Goal: Transaction & Acquisition: Purchase product/service

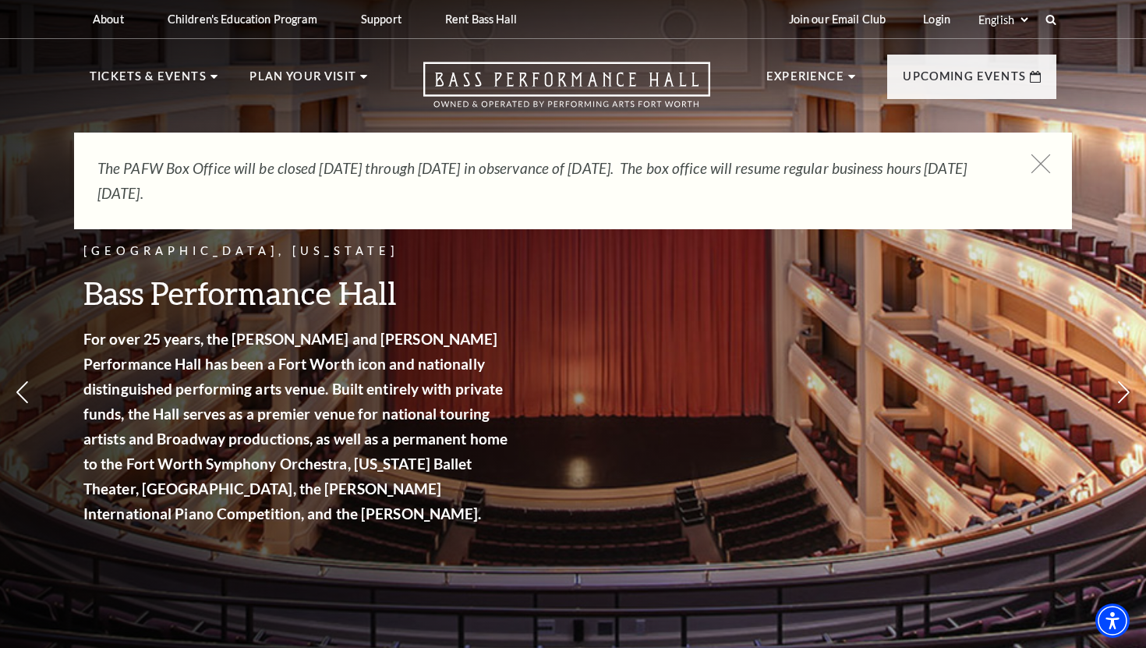
click at [1039, 163] on icon at bounding box center [1041, 163] width 19 height 19
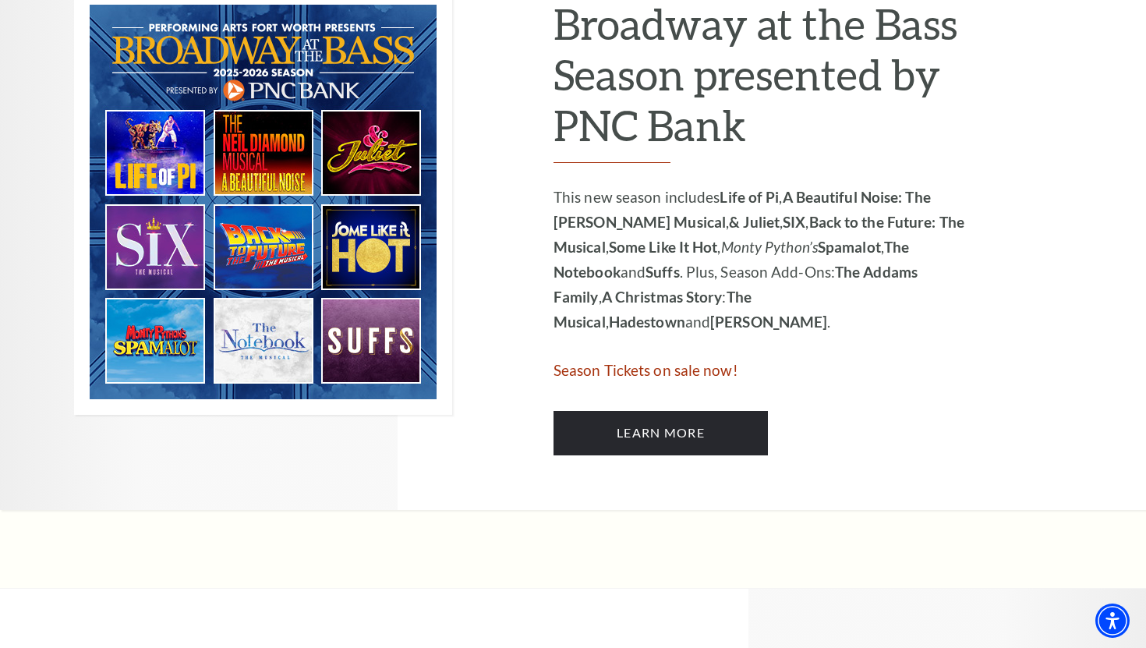
scroll to position [874, 0]
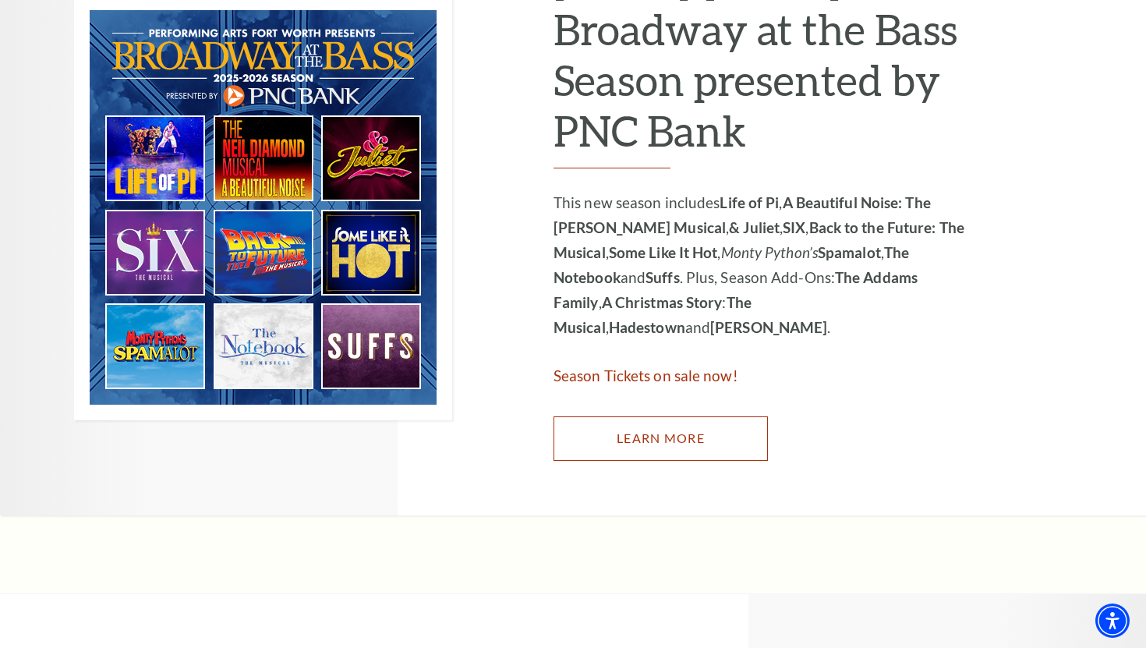
click at [622, 436] on link "Learn More" at bounding box center [661, 438] width 214 height 44
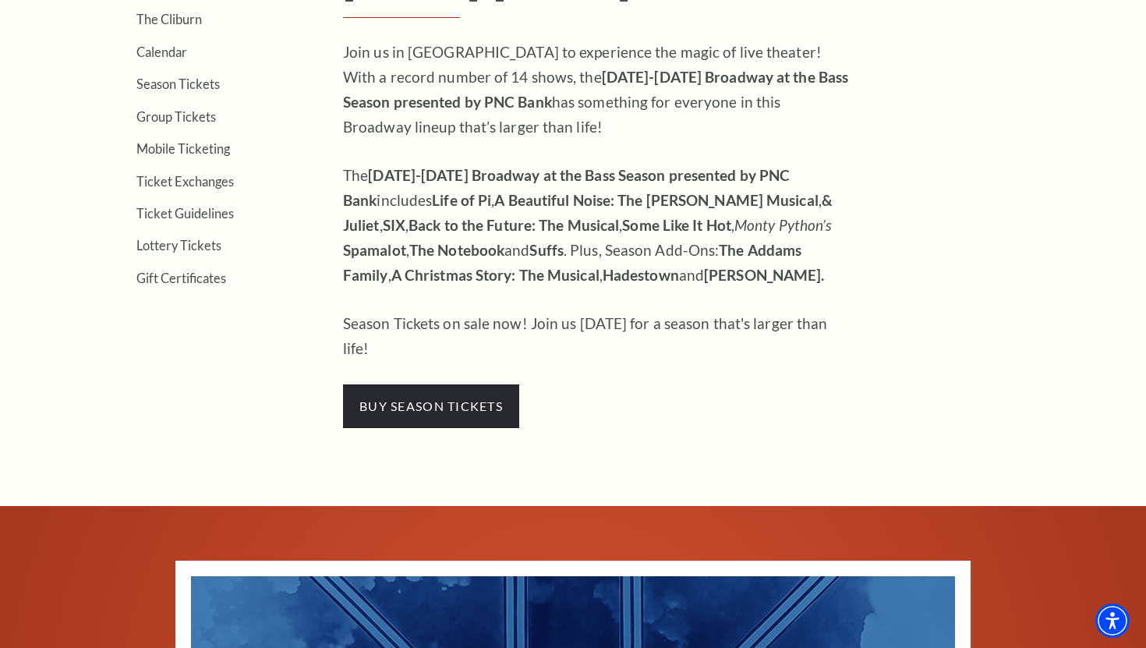
scroll to position [548, 0]
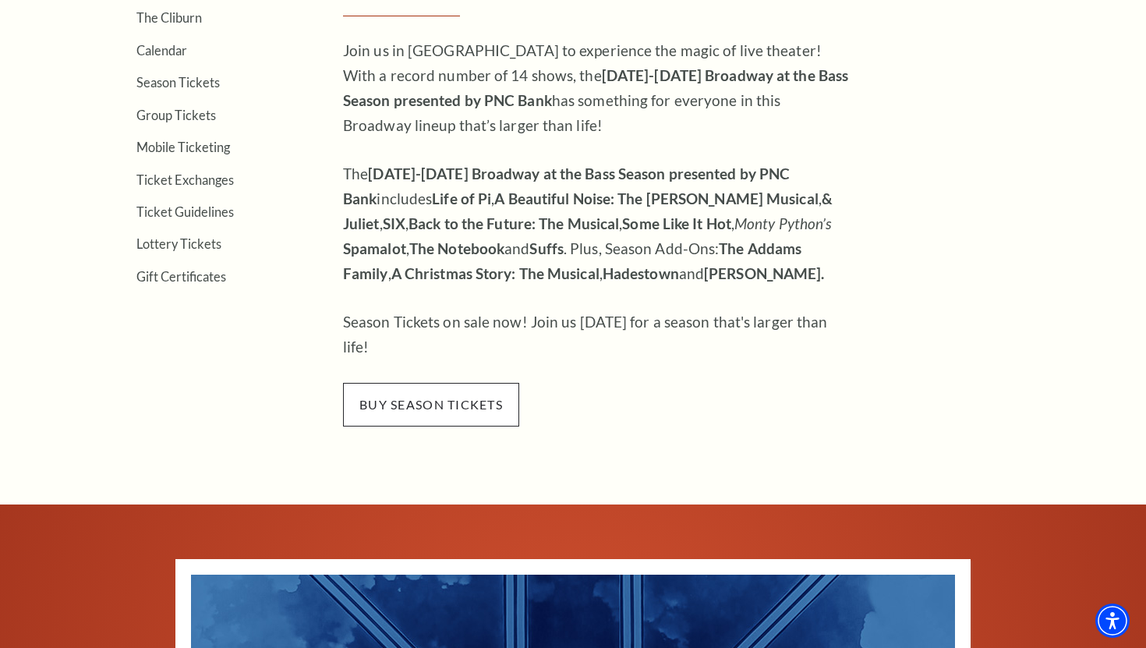
click at [441, 390] on span "buy season tickets" at bounding box center [431, 405] width 176 height 44
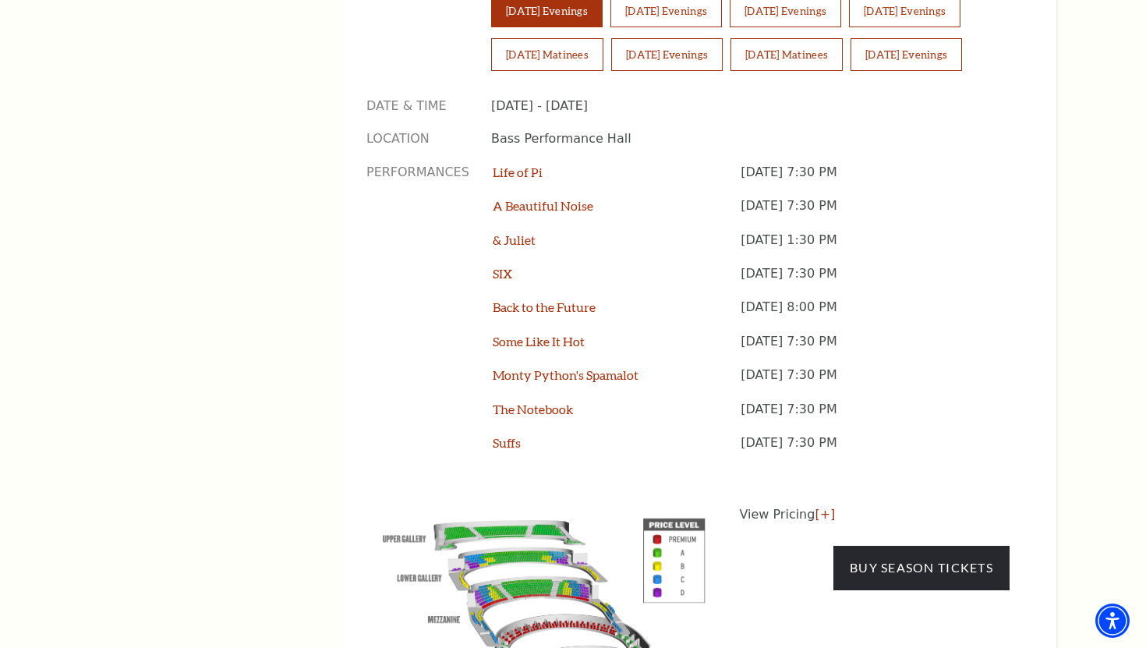
scroll to position [1234, 0]
click at [816, 508] on link "[+]" at bounding box center [825, 515] width 20 height 15
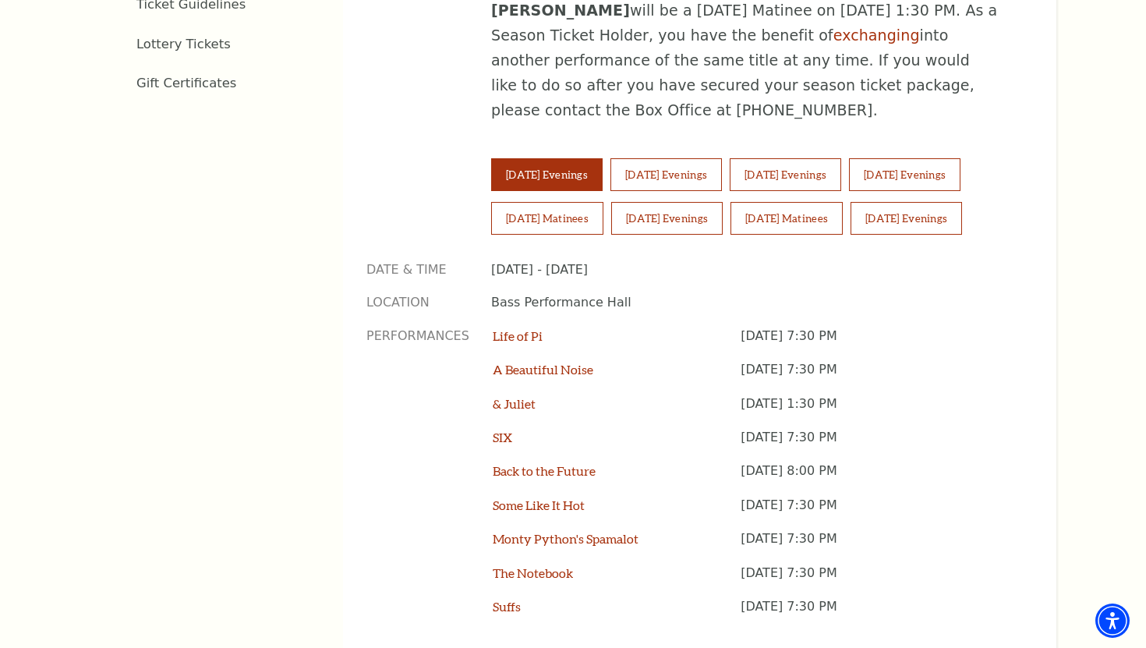
scroll to position [1042, 0]
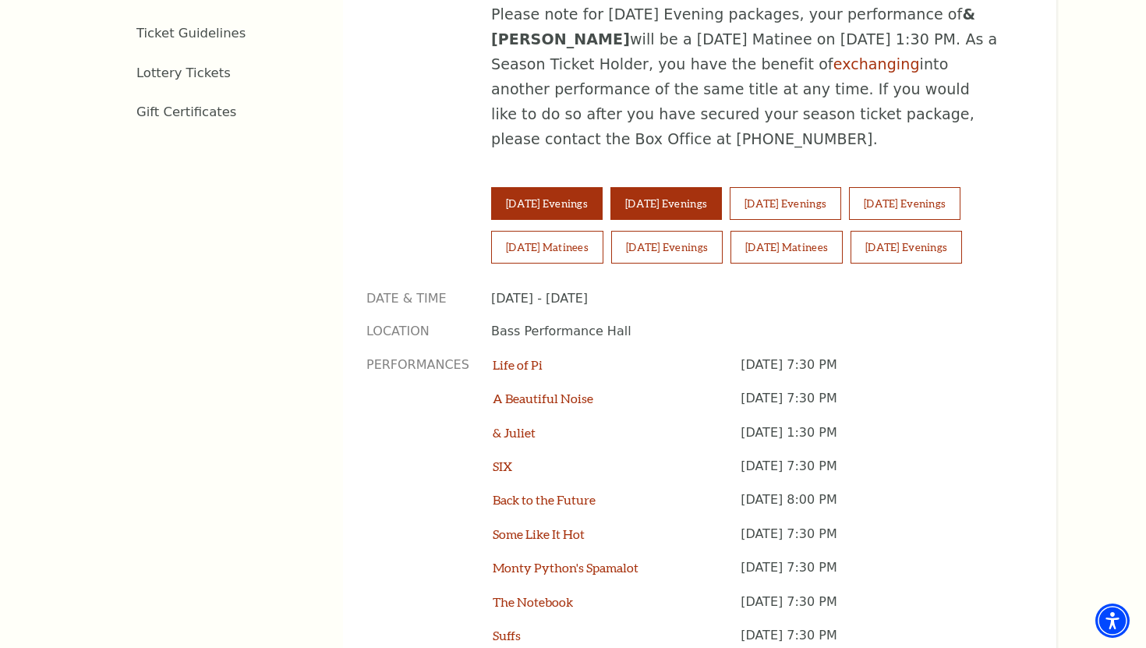
click at [722, 187] on button "Wednesday Evenings" at bounding box center [666, 203] width 111 height 33
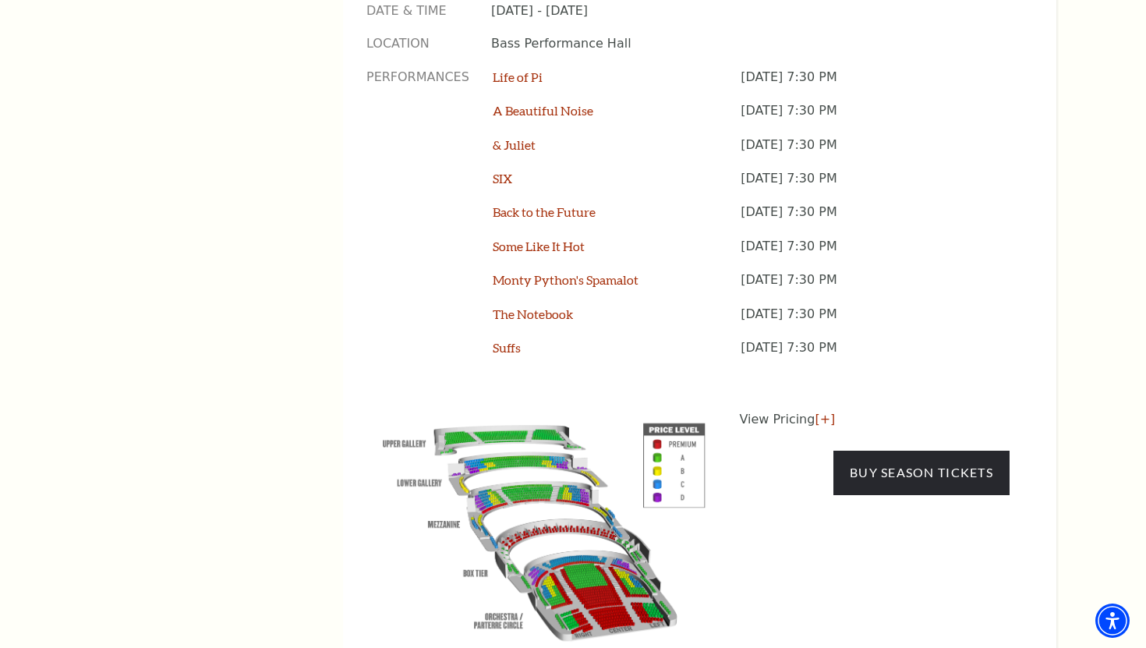
scroll to position [1331, 0]
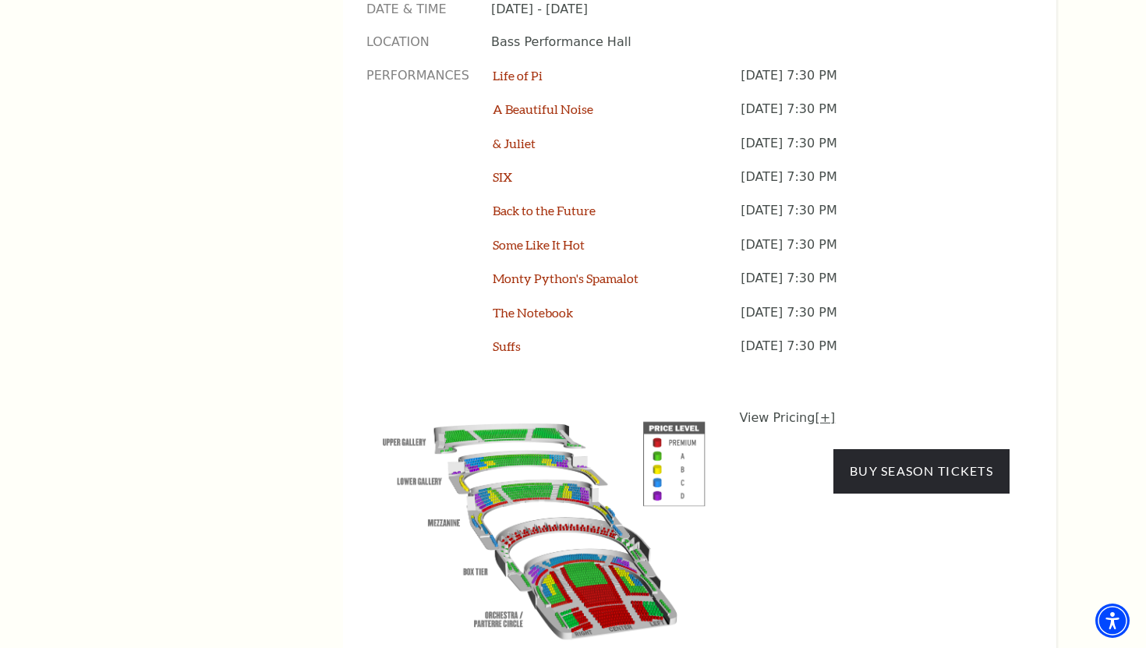
click at [820, 410] on link "[+]" at bounding box center [825, 417] width 20 height 15
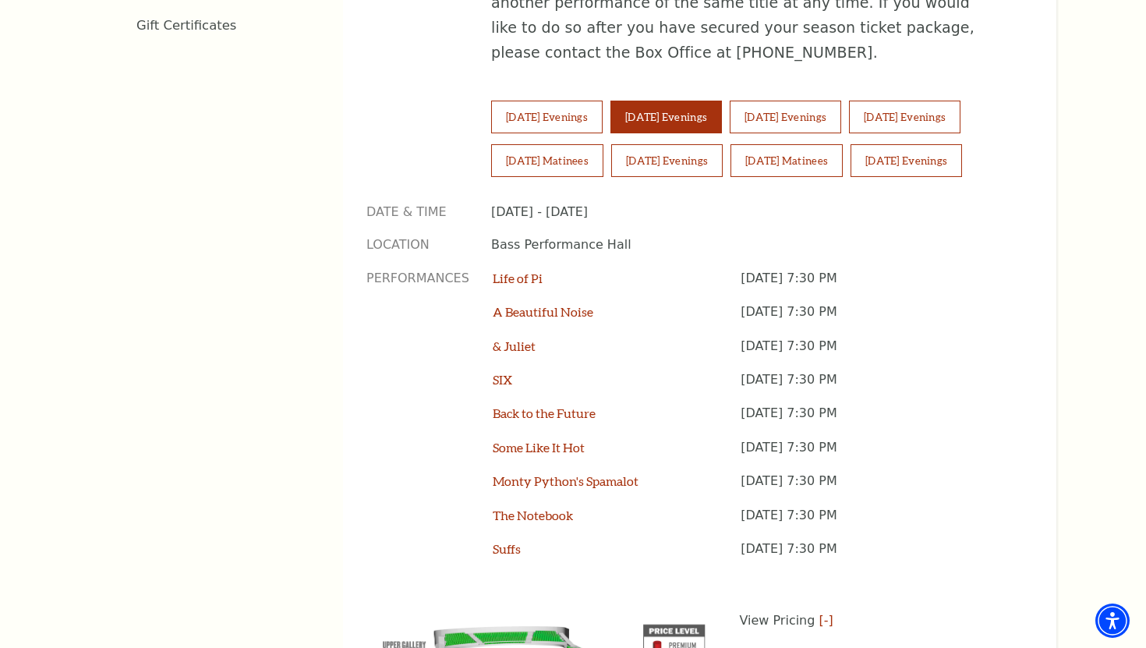
scroll to position [1124, 0]
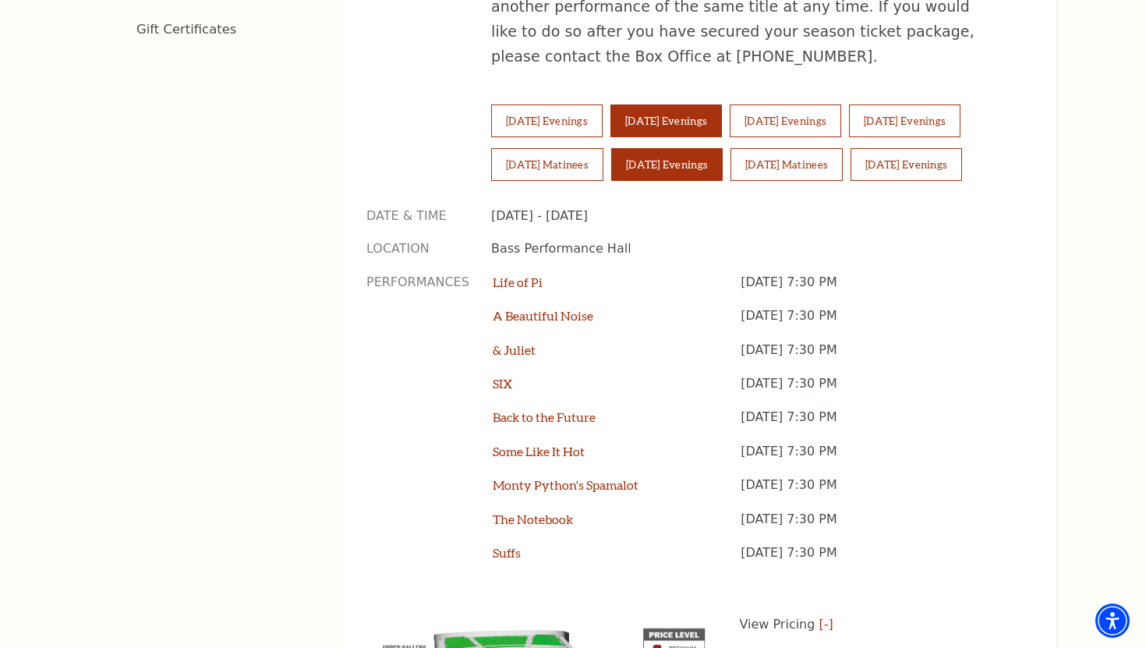
click at [702, 148] on button "Saturday Evenings" at bounding box center [666, 164] width 111 height 33
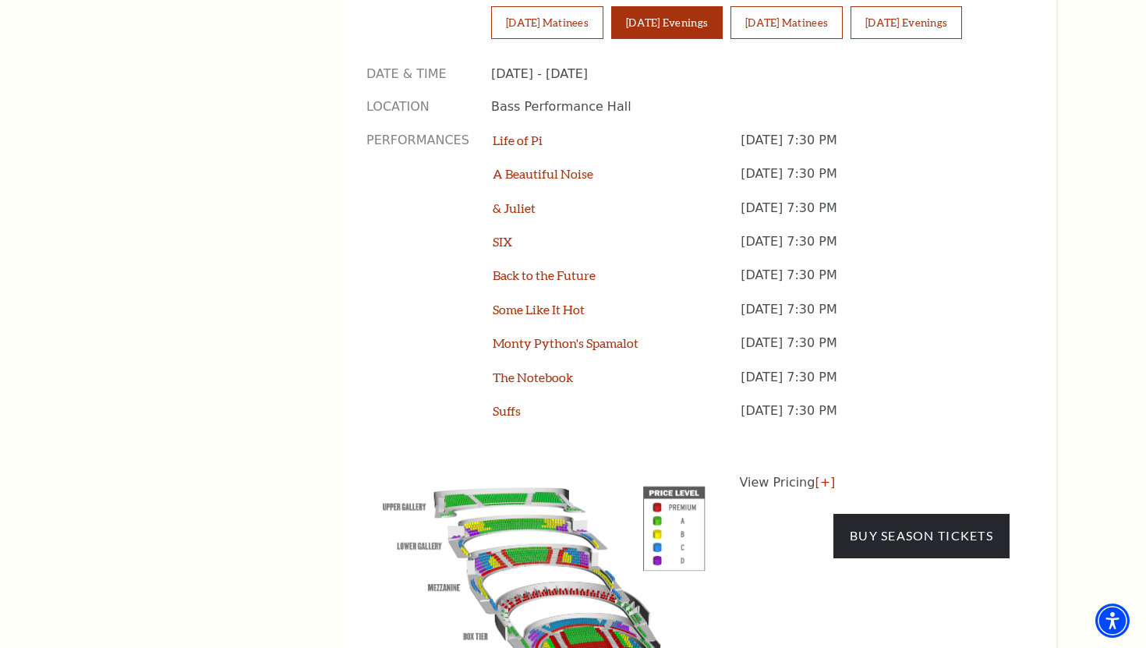
scroll to position [1267, 0]
click at [823, 474] on link "[+]" at bounding box center [825, 481] width 20 height 15
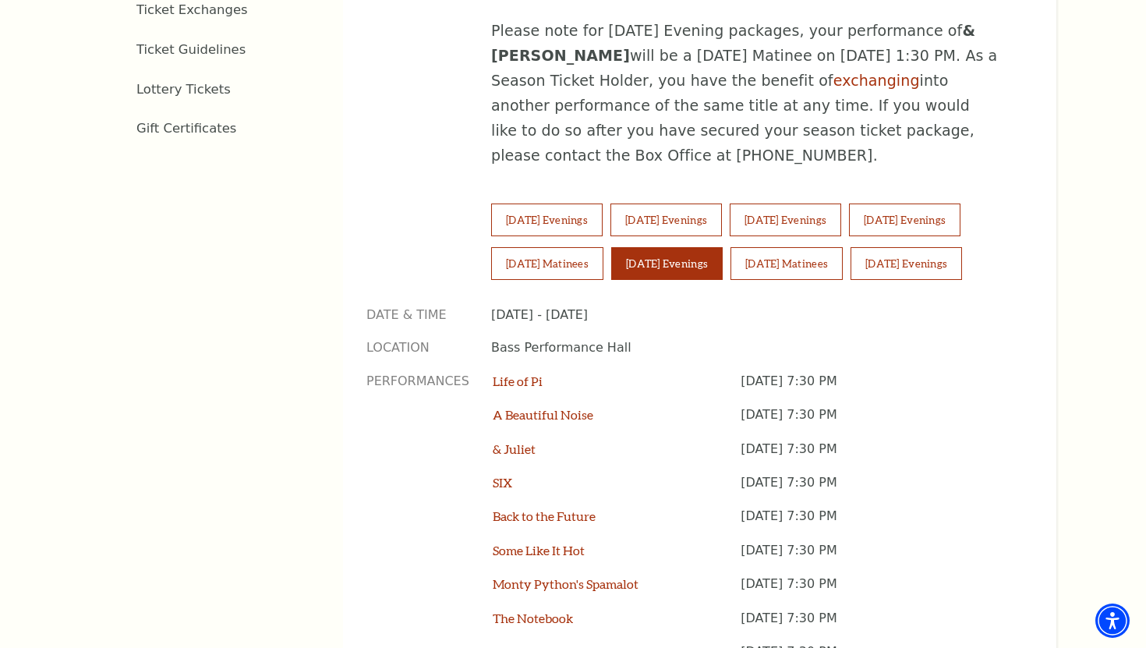
scroll to position [1021, 0]
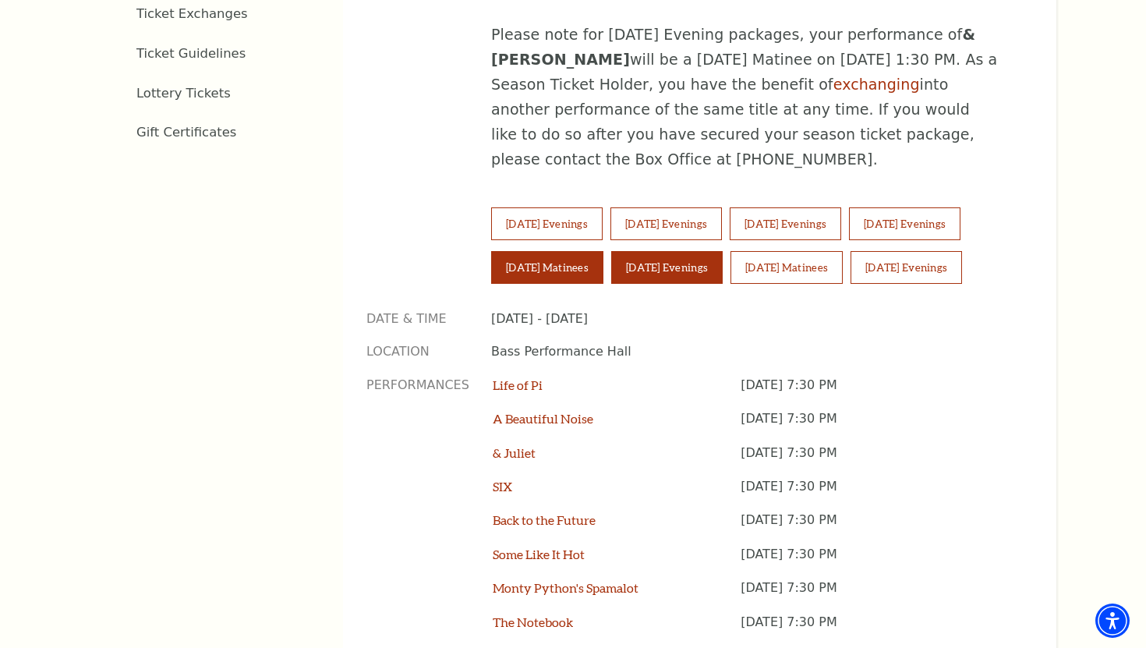
click at [588, 251] on button "Saturday Matinees" at bounding box center [547, 267] width 112 height 33
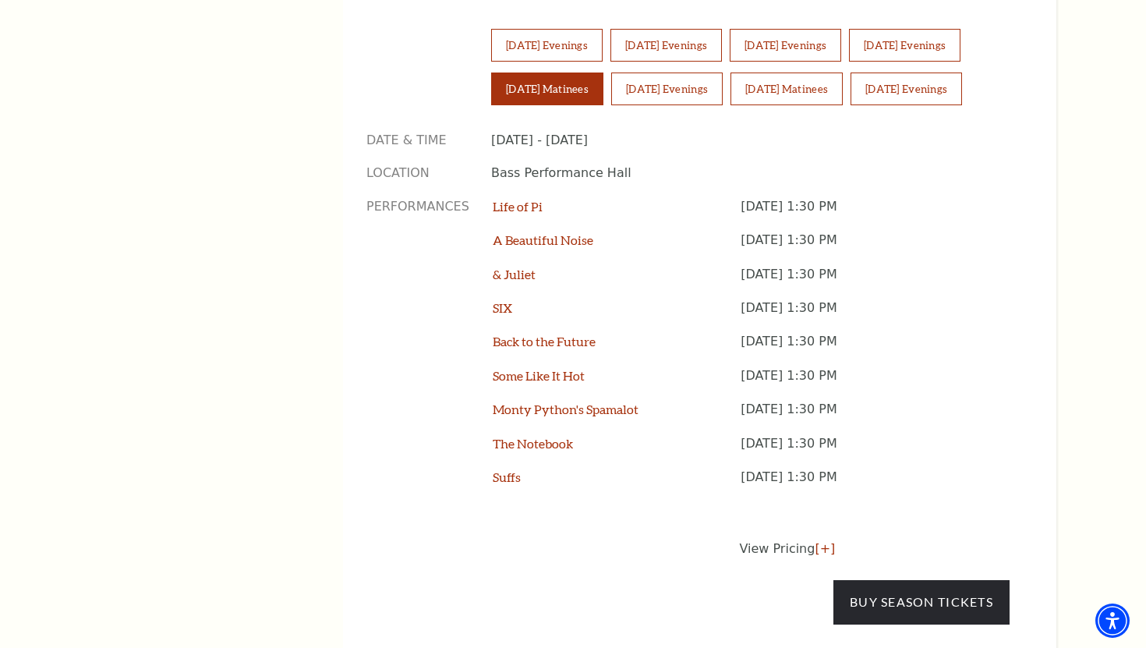
scroll to position [1250, 0]
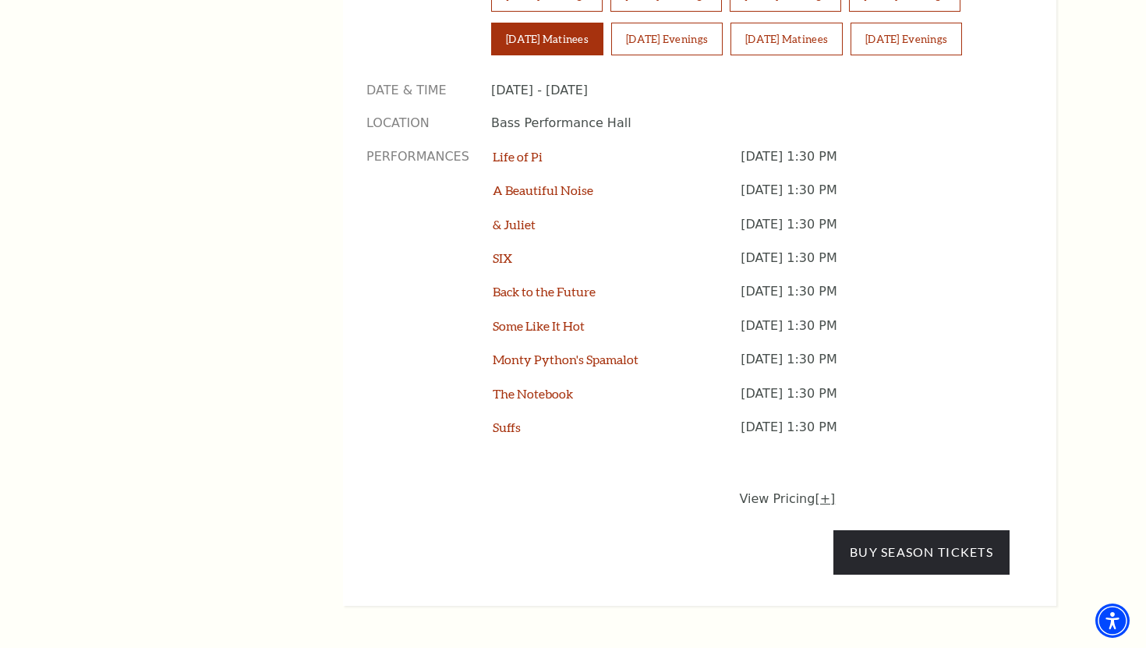
click at [821, 491] on link "[+]" at bounding box center [825, 498] width 20 height 15
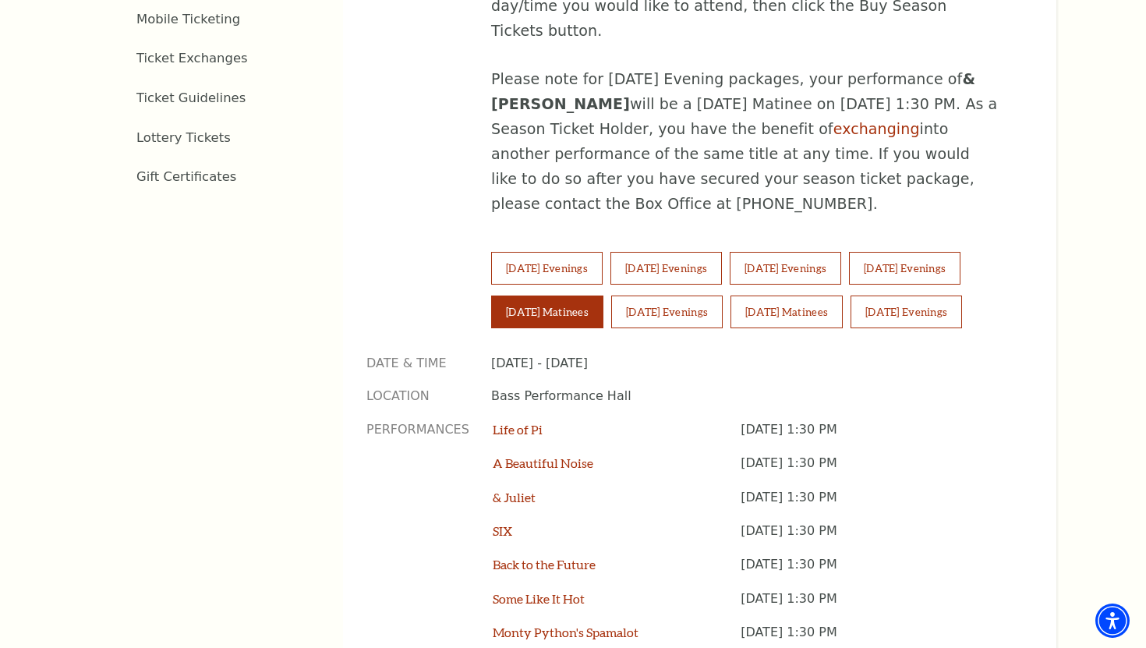
scroll to position [975, 0]
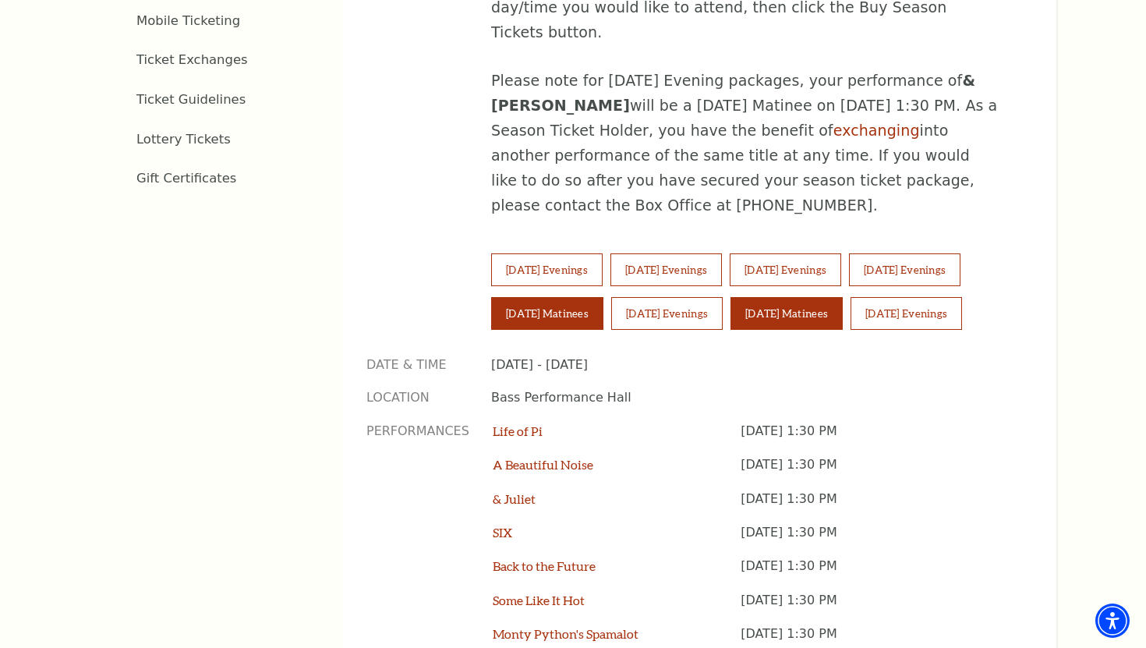
click at [799, 297] on button "Sunday Matinees" at bounding box center [787, 313] width 112 height 33
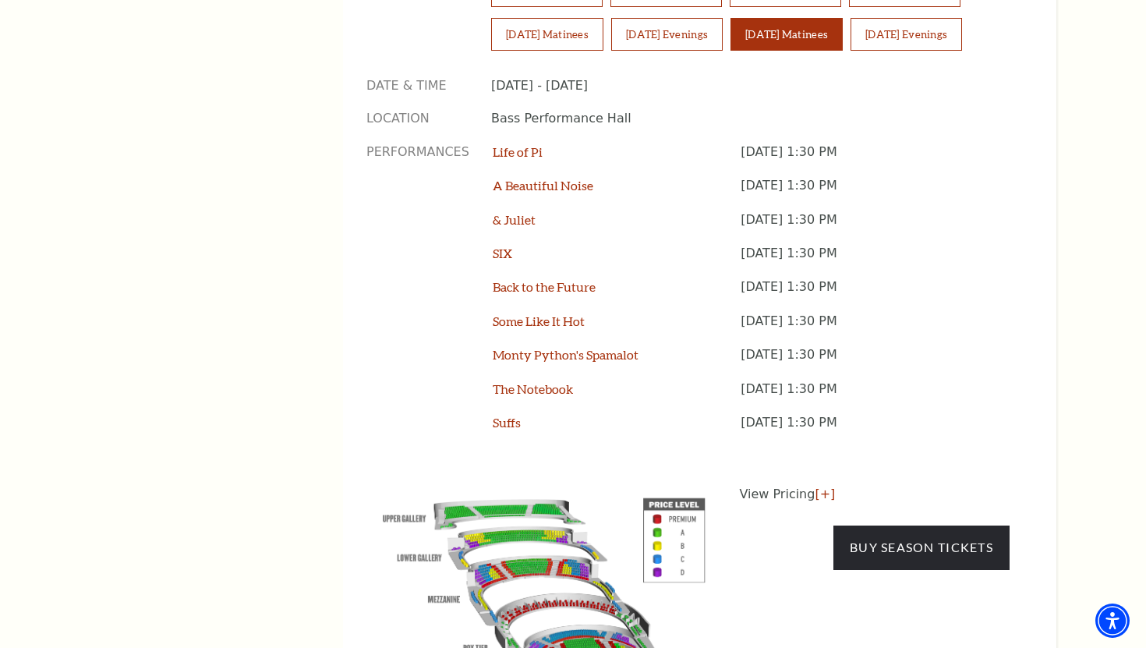
scroll to position [1267, 0]
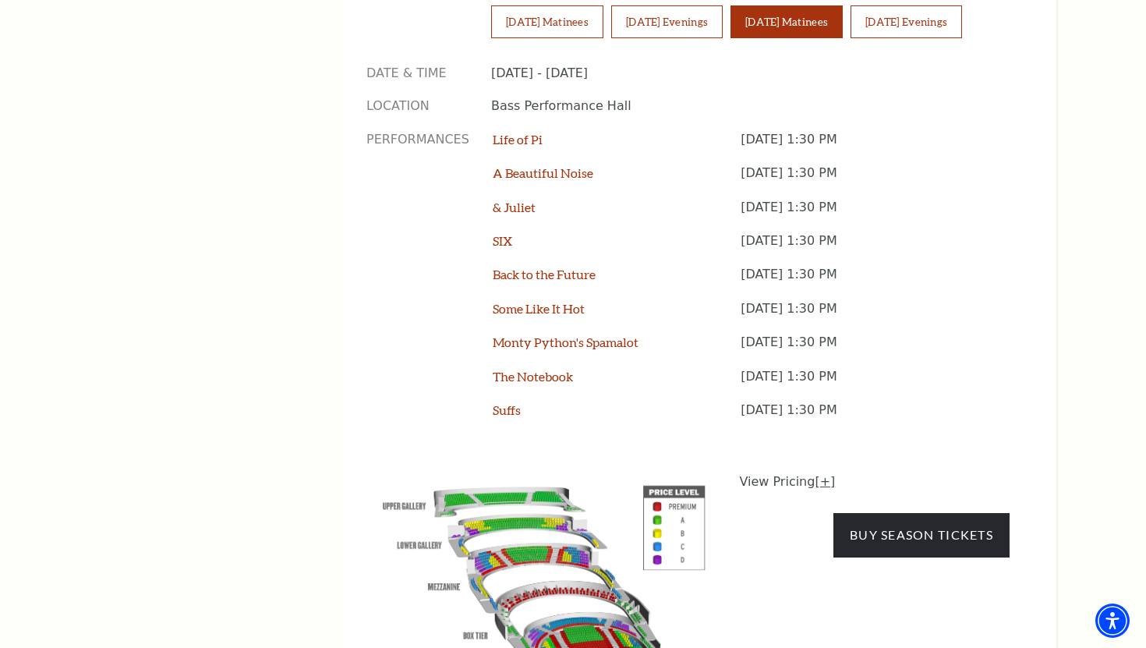
click at [828, 474] on link "[+]" at bounding box center [825, 481] width 20 height 15
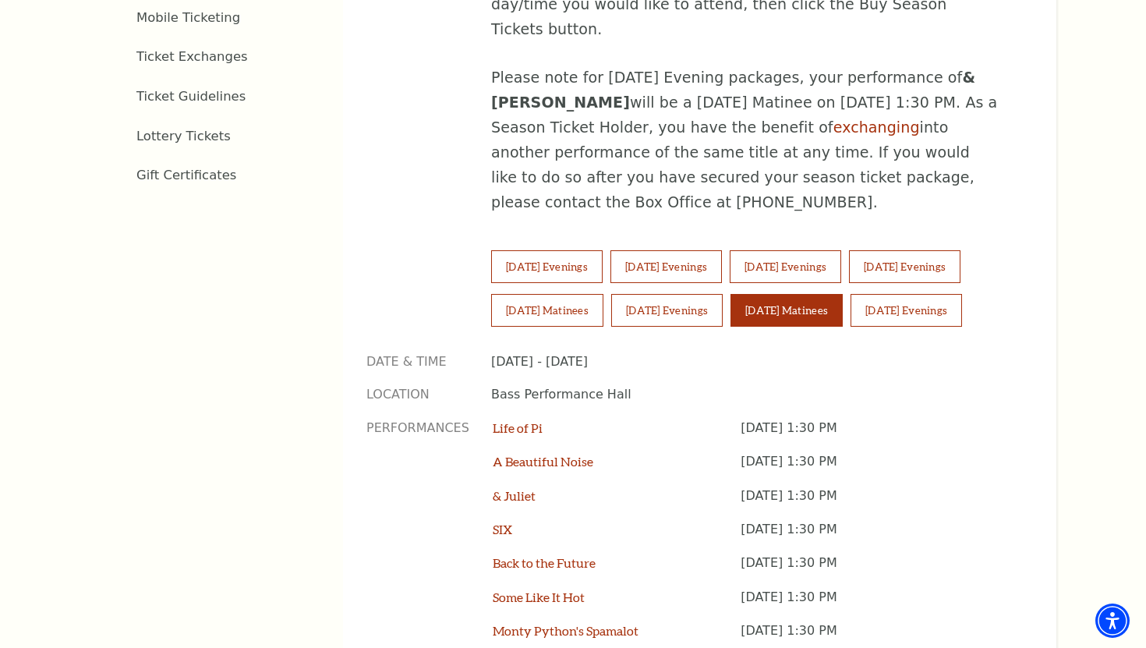
scroll to position [978, 0]
click at [926, 295] on button "Sunday Evenings" at bounding box center [906, 311] width 111 height 33
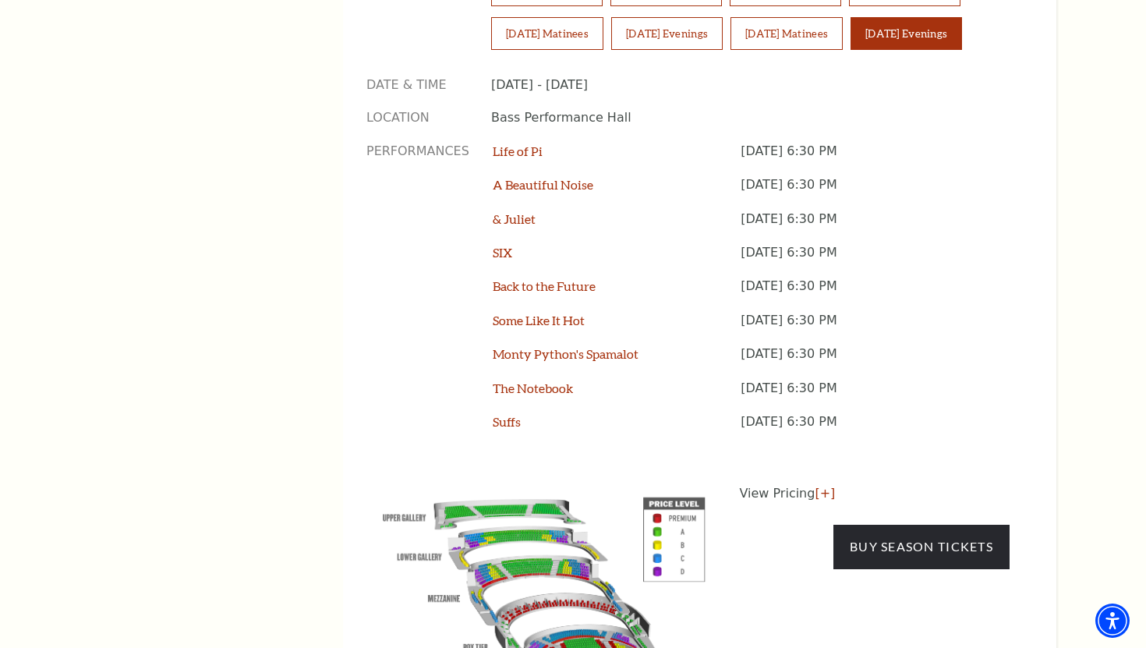
scroll to position [1256, 0]
click at [824, 485] on link "[+]" at bounding box center [825, 492] width 20 height 15
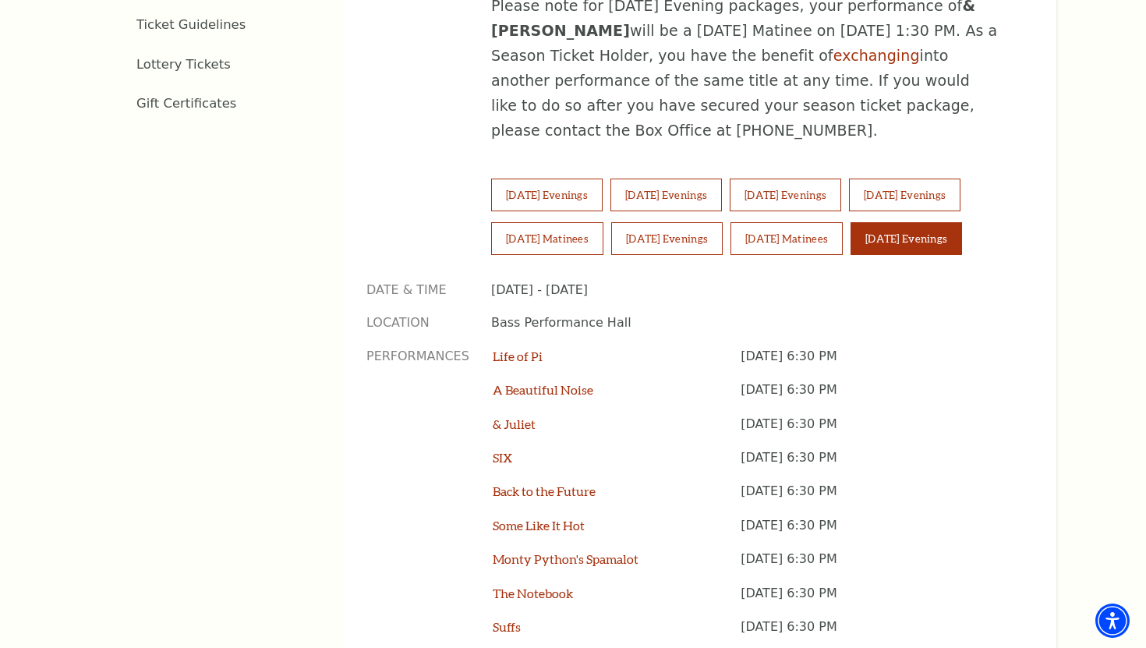
scroll to position [1046, 0]
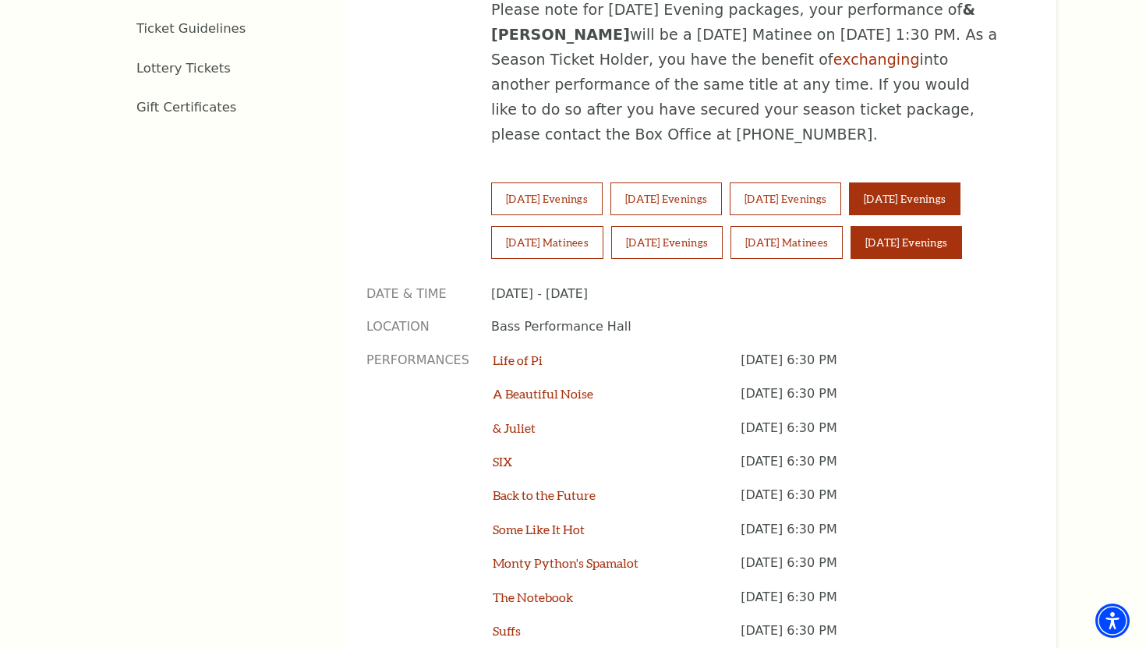
click at [961, 182] on button "Friday Evenings" at bounding box center [904, 198] width 111 height 33
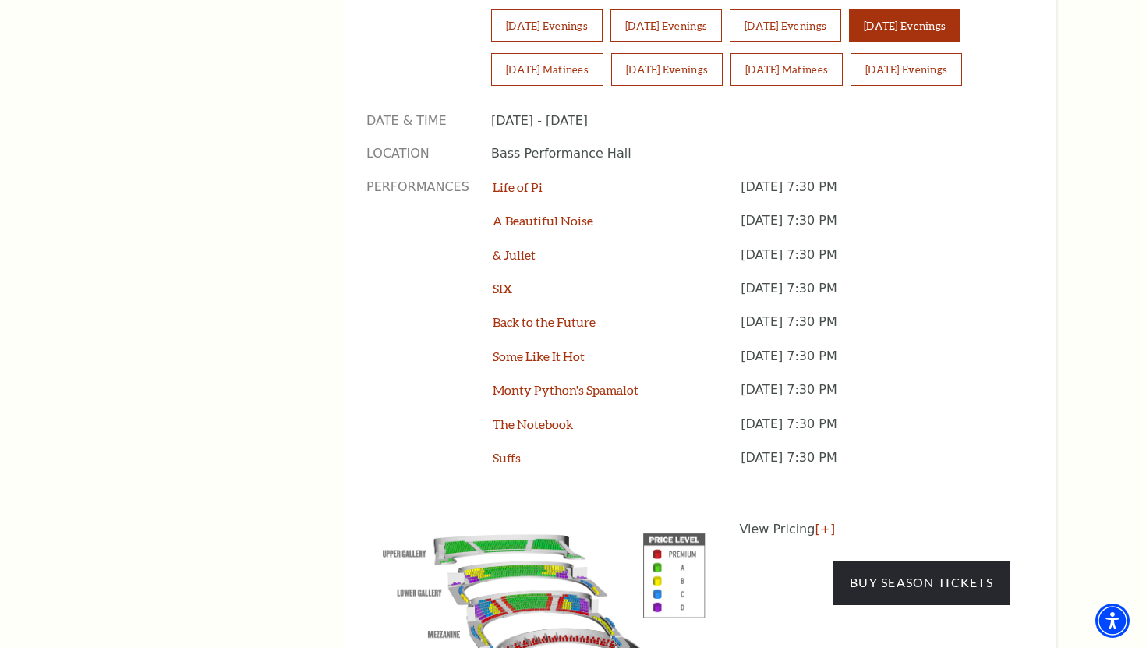
scroll to position [1226, 0]
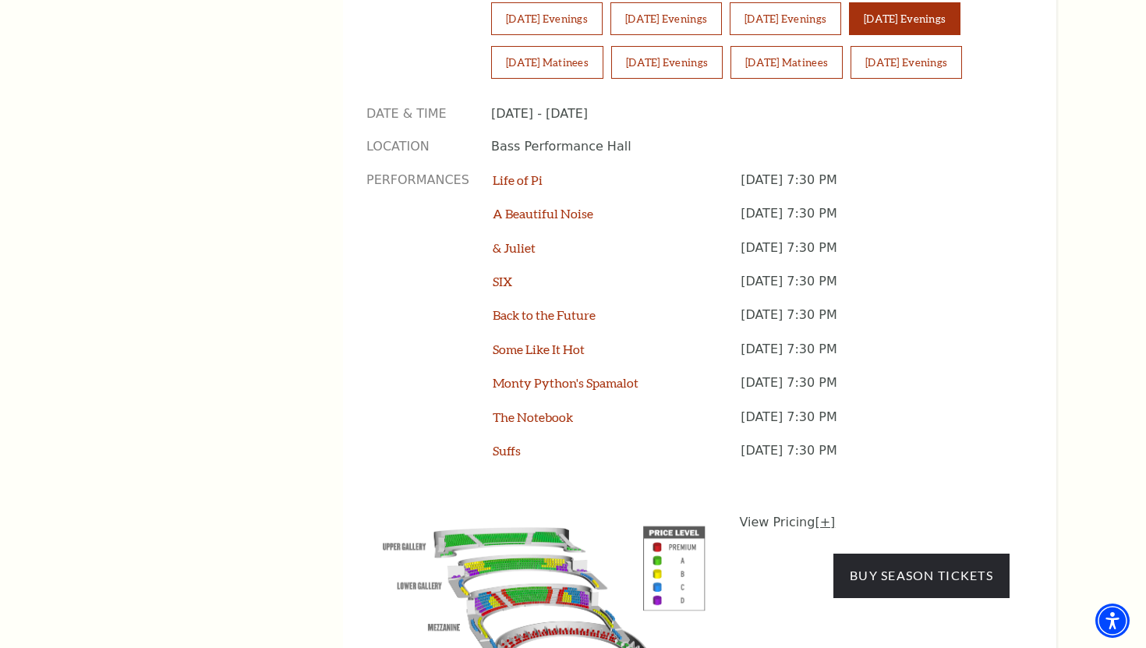
click at [815, 515] on link "[+]" at bounding box center [825, 522] width 20 height 15
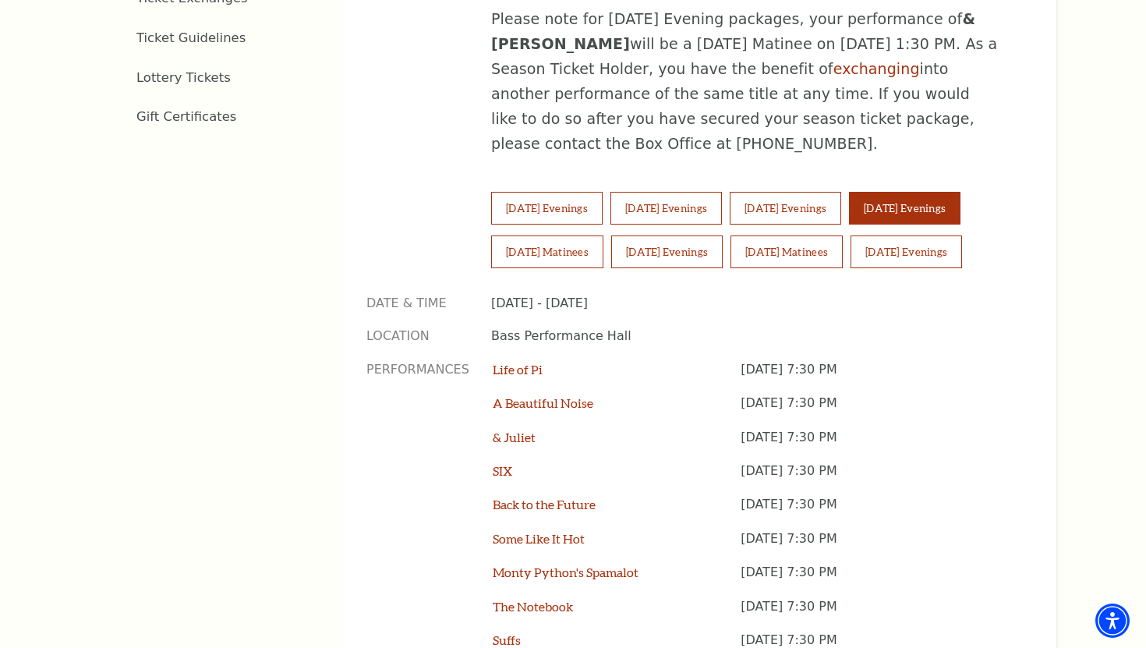
scroll to position [989, 0]
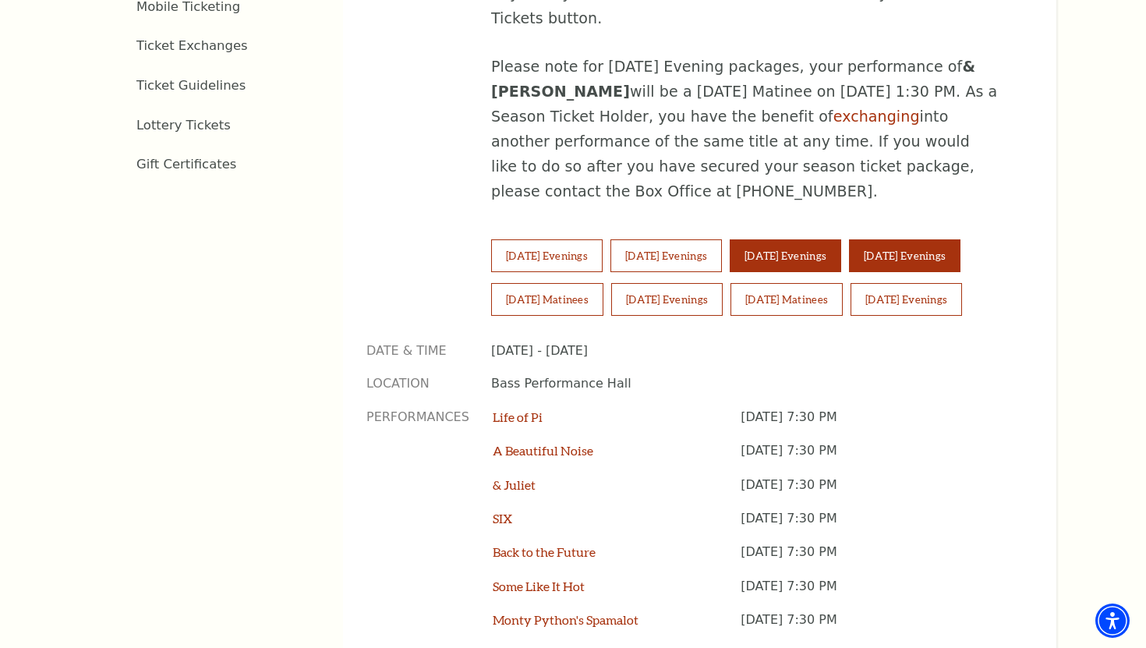
click at [803, 239] on button "Thursday Evenings" at bounding box center [785, 255] width 111 height 33
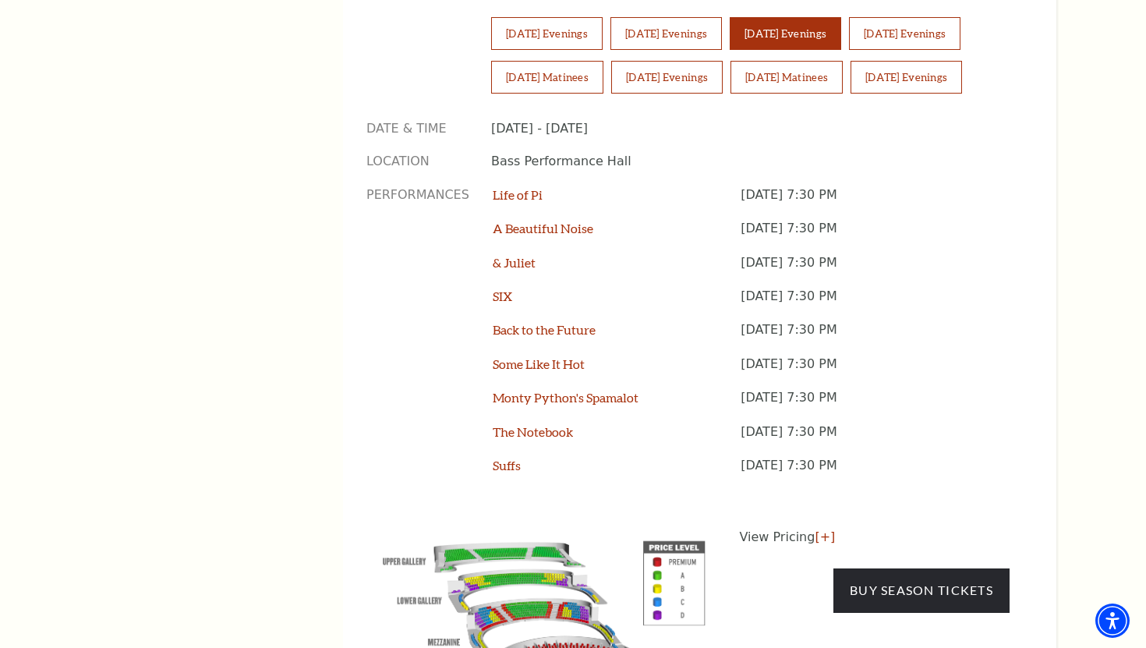
scroll to position [1213, 0]
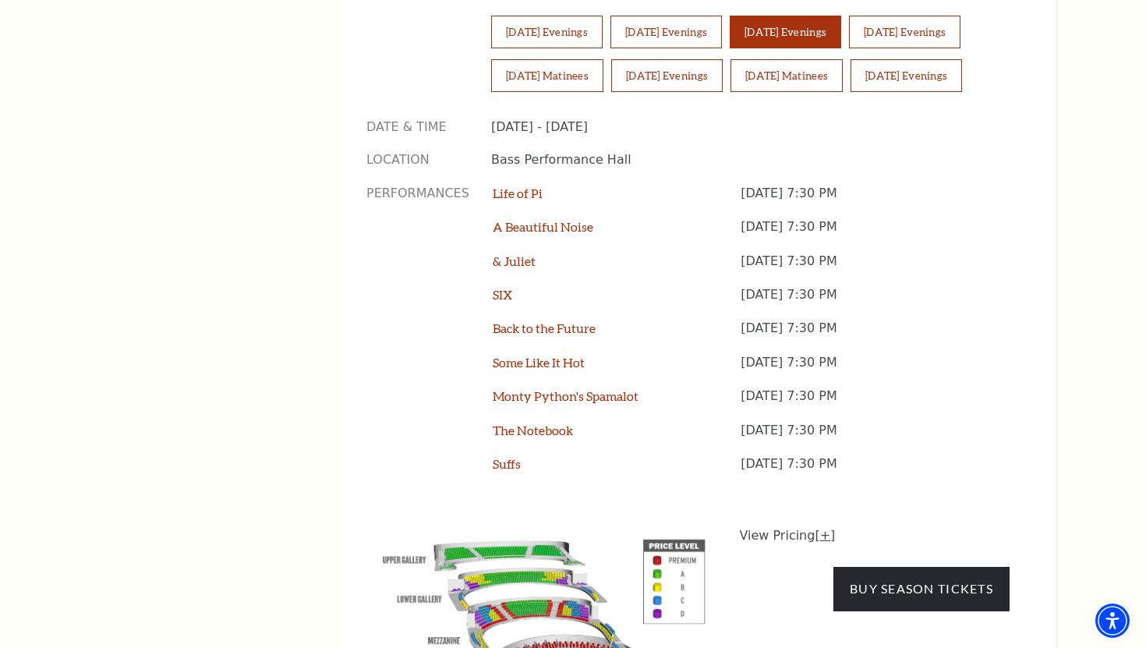
click at [822, 528] on link "[+]" at bounding box center [825, 535] width 20 height 15
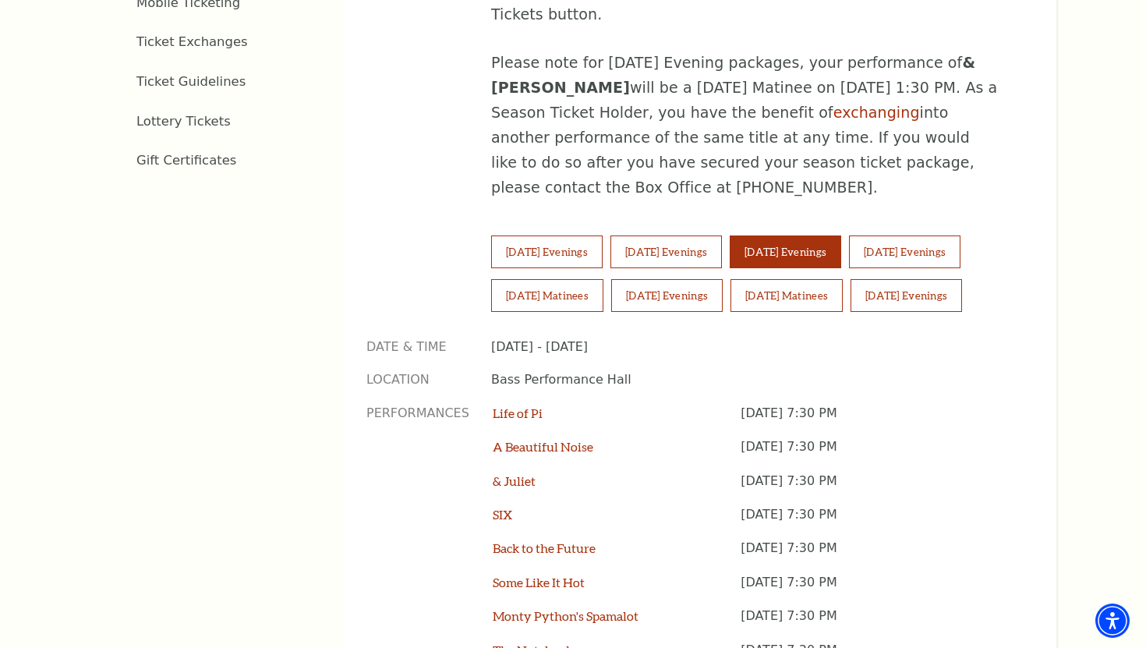
scroll to position [993, 0]
click at [692, 236] on button "Wednesday Evenings" at bounding box center [666, 252] width 111 height 33
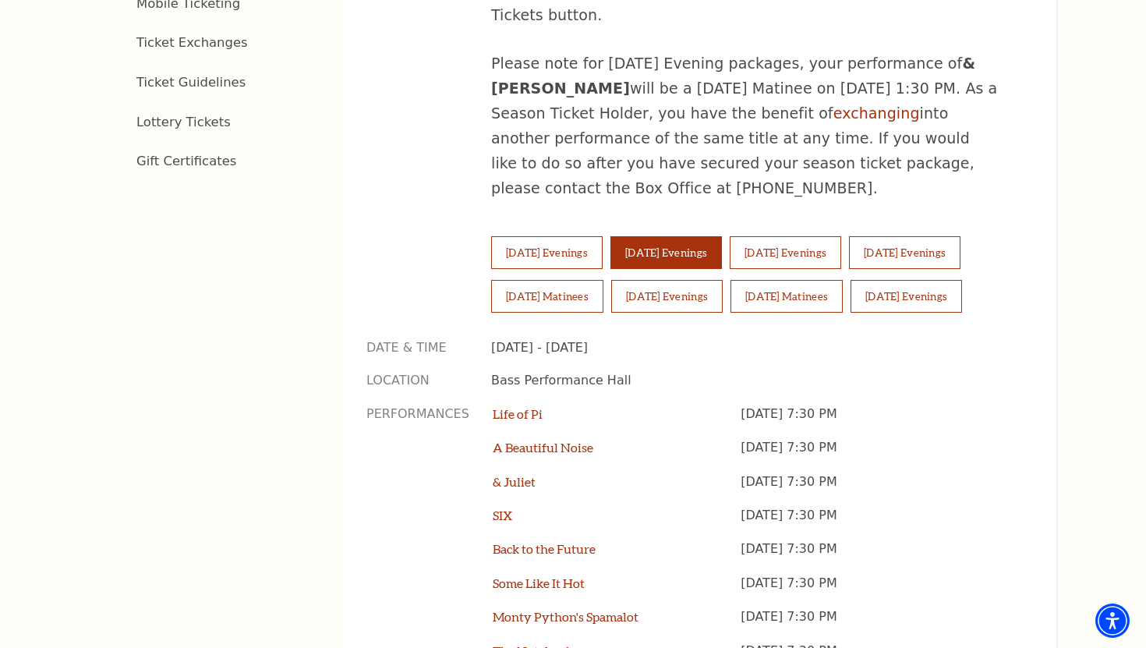
scroll to position [1154, 0]
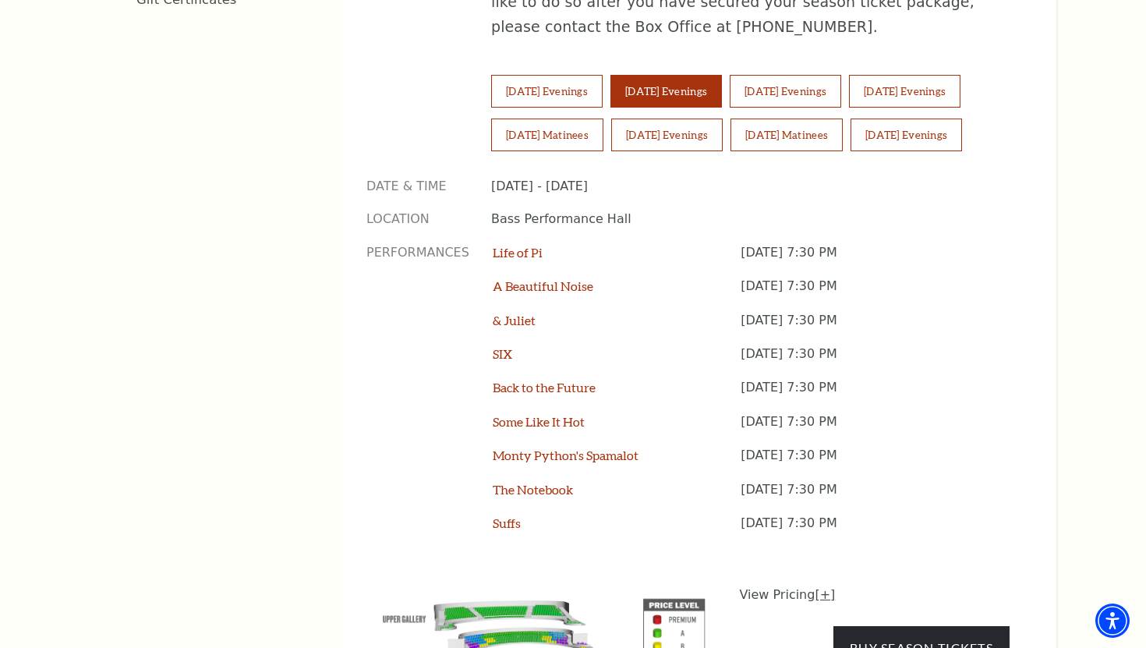
click at [818, 587] on link "[+]" at bounding box center [825, 594] width 20 height 15
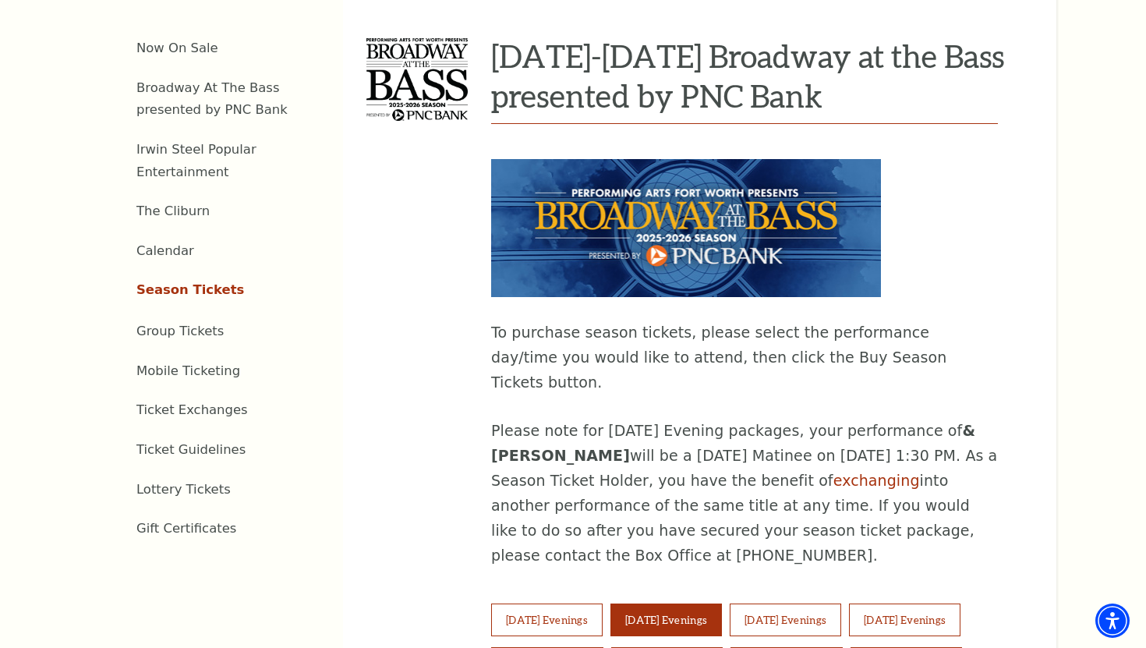
scroll to position [628, 0]
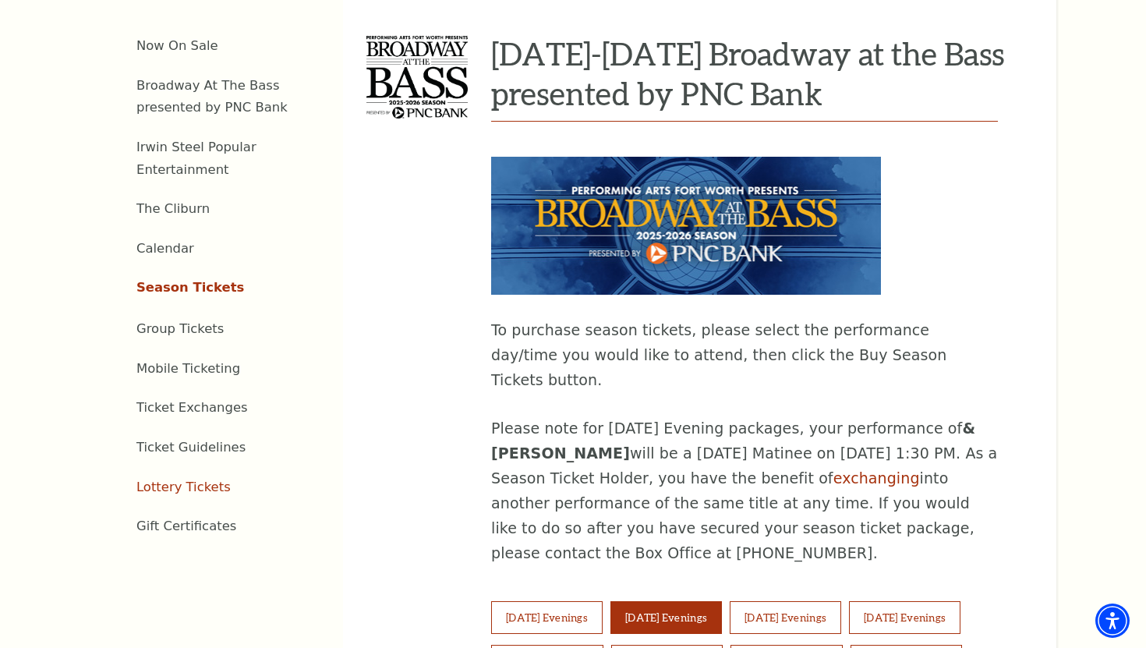
click at [207, 480] on link "Lottery Tickets" at bounding box center [183, 487] width 94 height 15
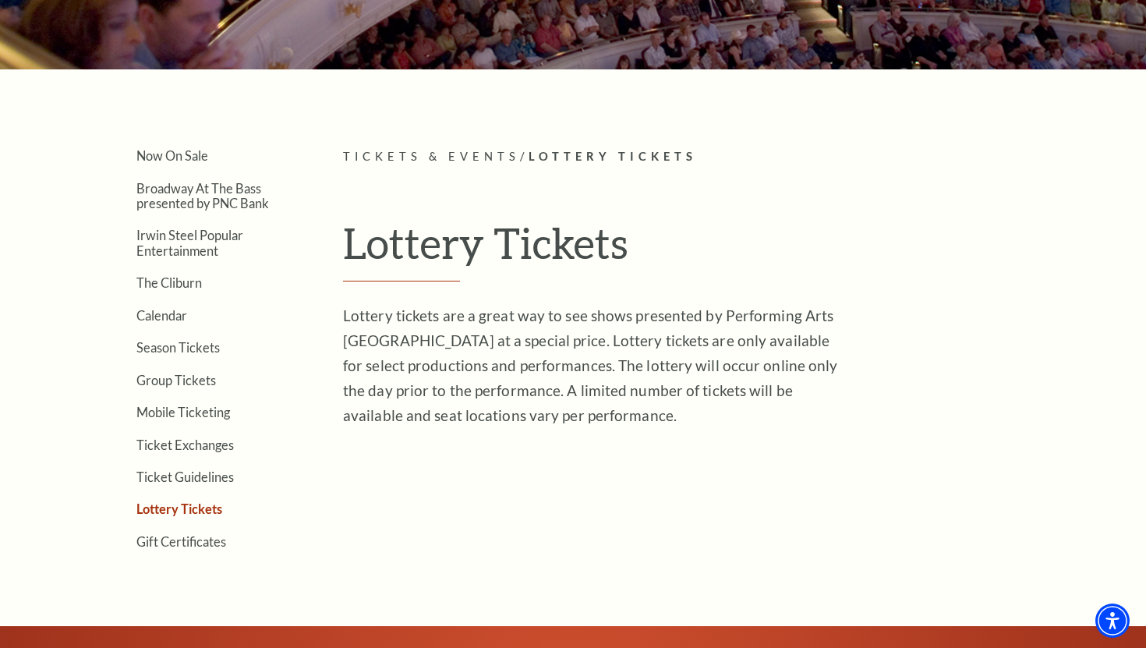
scroll to position [276, 0]
